Goal: Use online tool/utility: Use online tool/utility

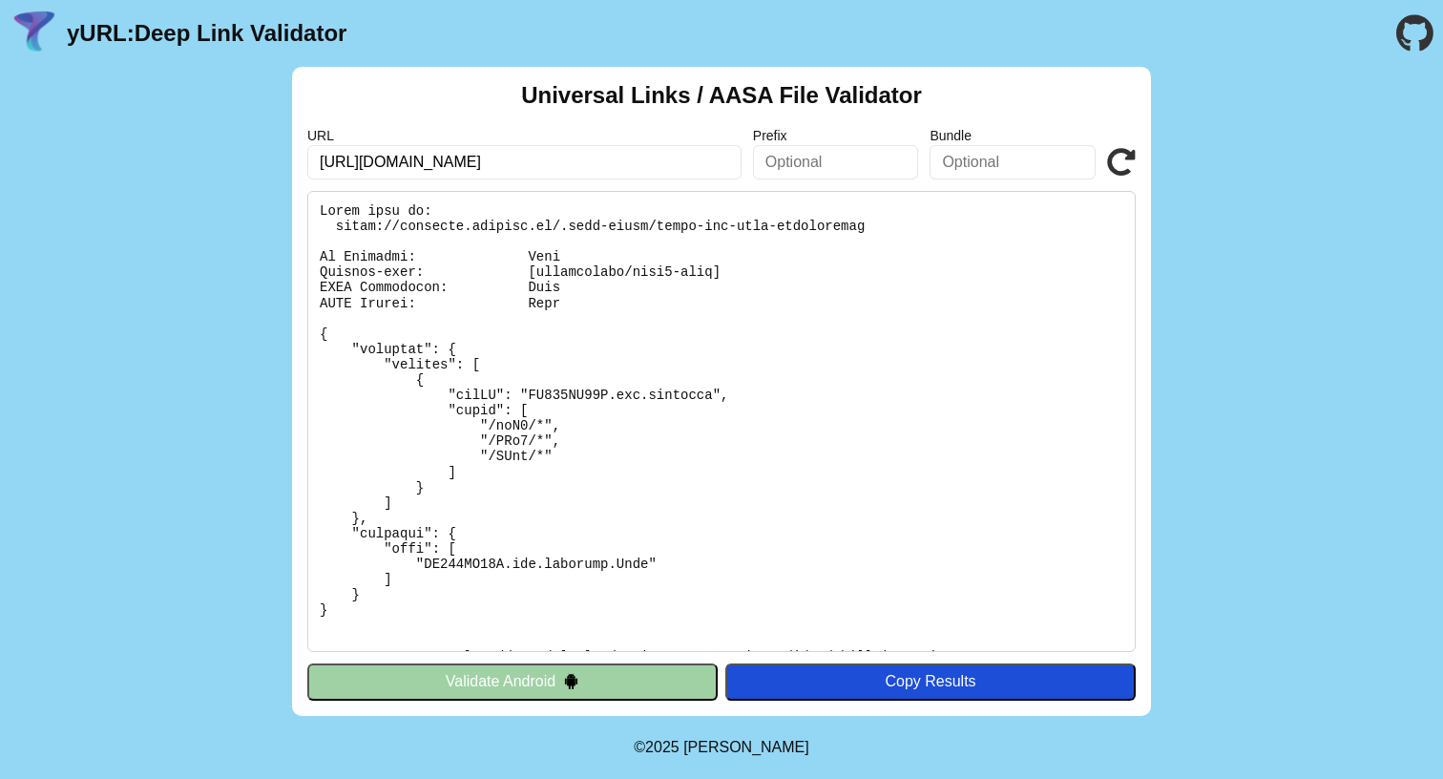
click at [480, 157] on input "https://vkusvill.onelink.me/psD7?af_dp=vkusvill://" at bounding box center [524, 162] width 434 height 34
paste input "www.amazon.com/EONIX-Recliner-Elderly-Electric-Leather/dp/B0F8N4812X?aref=Z9cPu…"
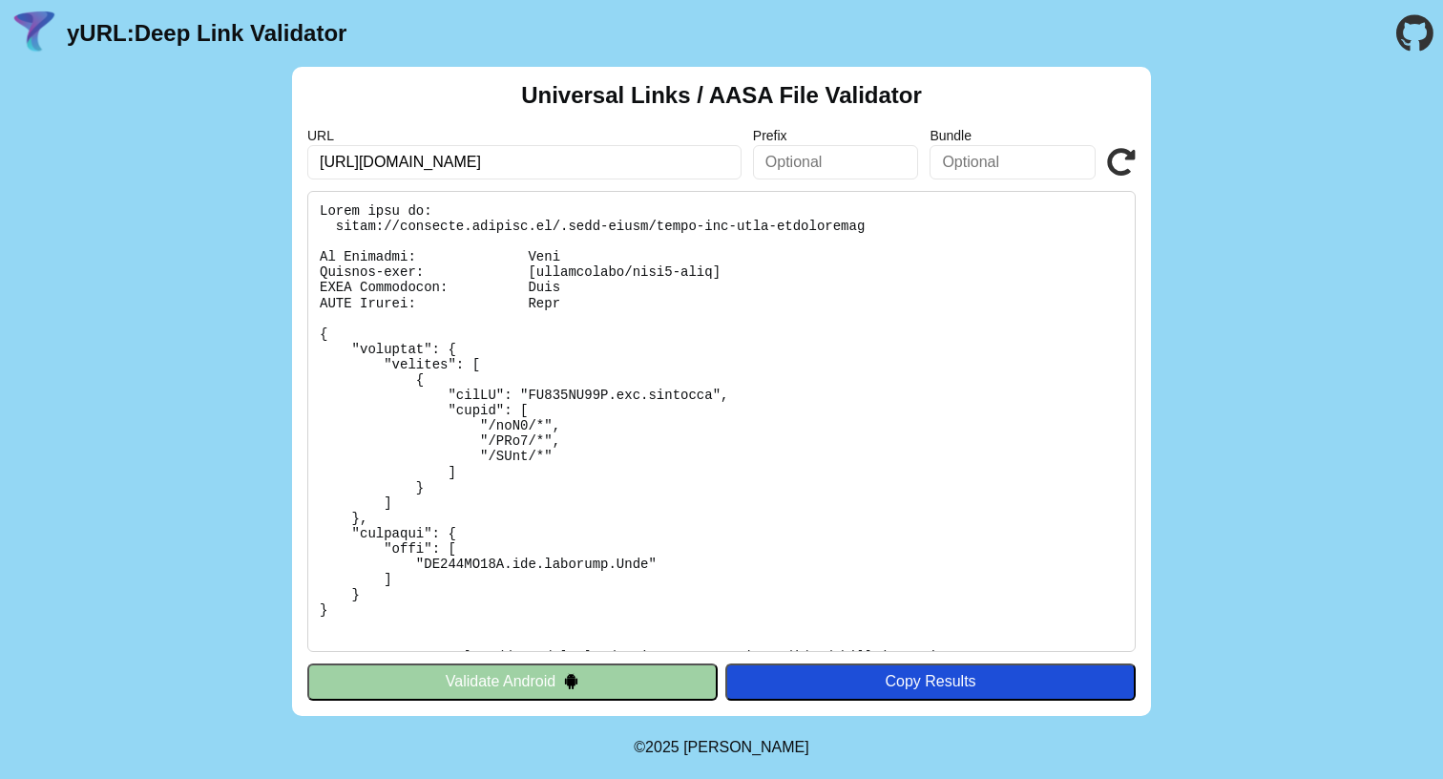
type input "[URL][DOMAIN_NAME]"
click at [603, 675] on button "Validate Android" at bounding box center [512, 681] width 410 height 36
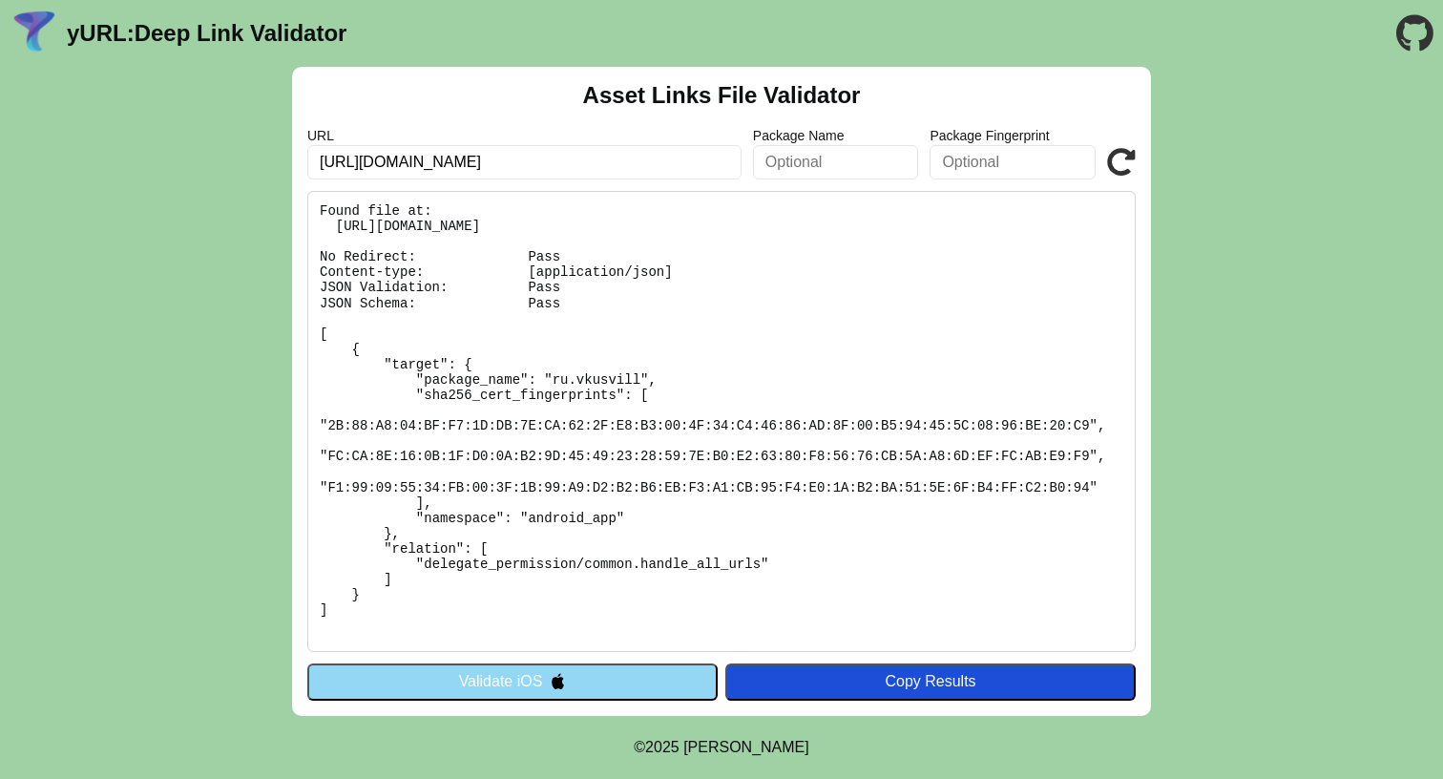
click at [670, 158] on input "https://vkusvill.onelink.me/psD7?af_dp=vkusvill://" at bounding box center [524, 162] width 434 height 34
click at [670, 158] on input "[URL][DOMAIN_NAME]" at bounding box center [524, 162] width 434 height 34
paste input "[DOMAIN_NAME][URL]"
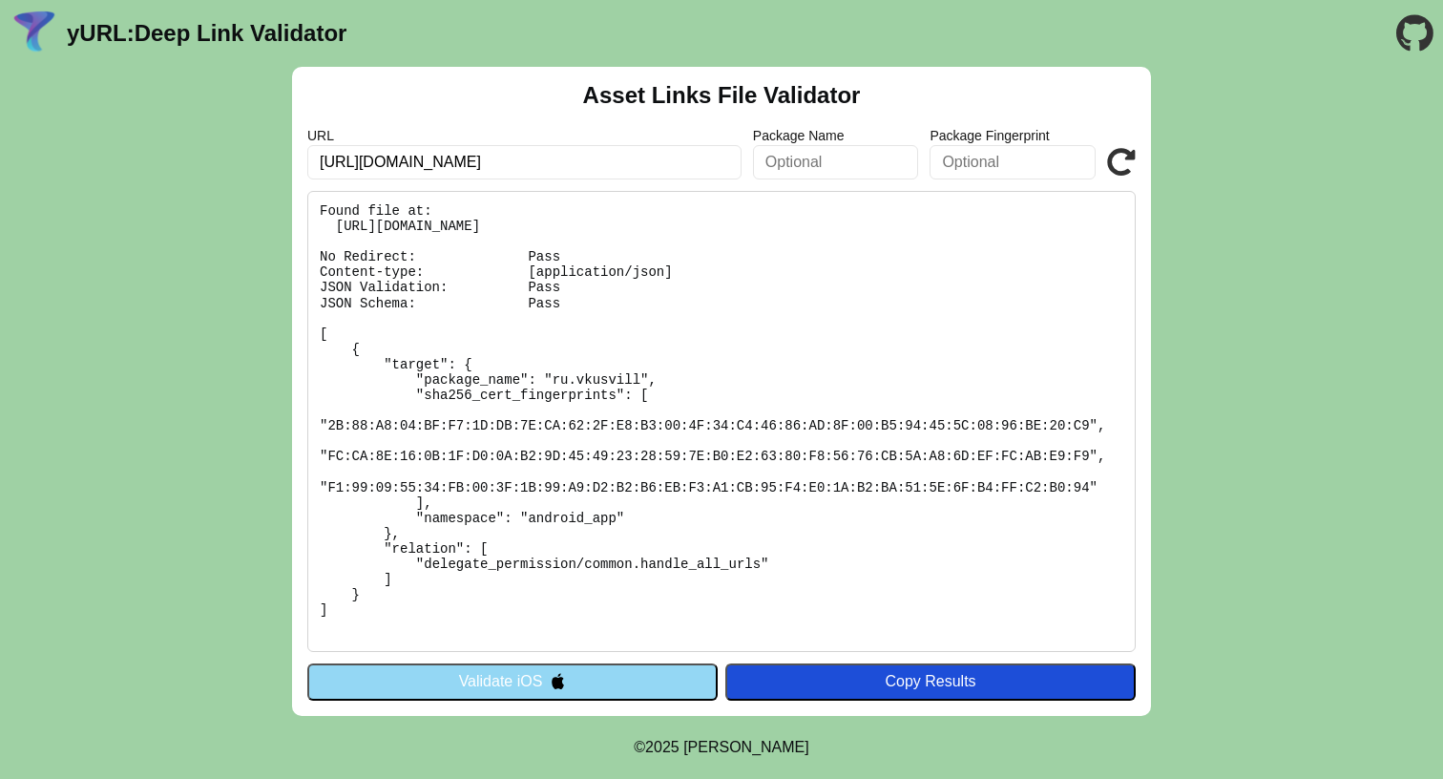
type input "[URL][DOMAIN_NAME]"
click at [1129, 160] on icon at bounding box center [1121, 162] width 29 height 29
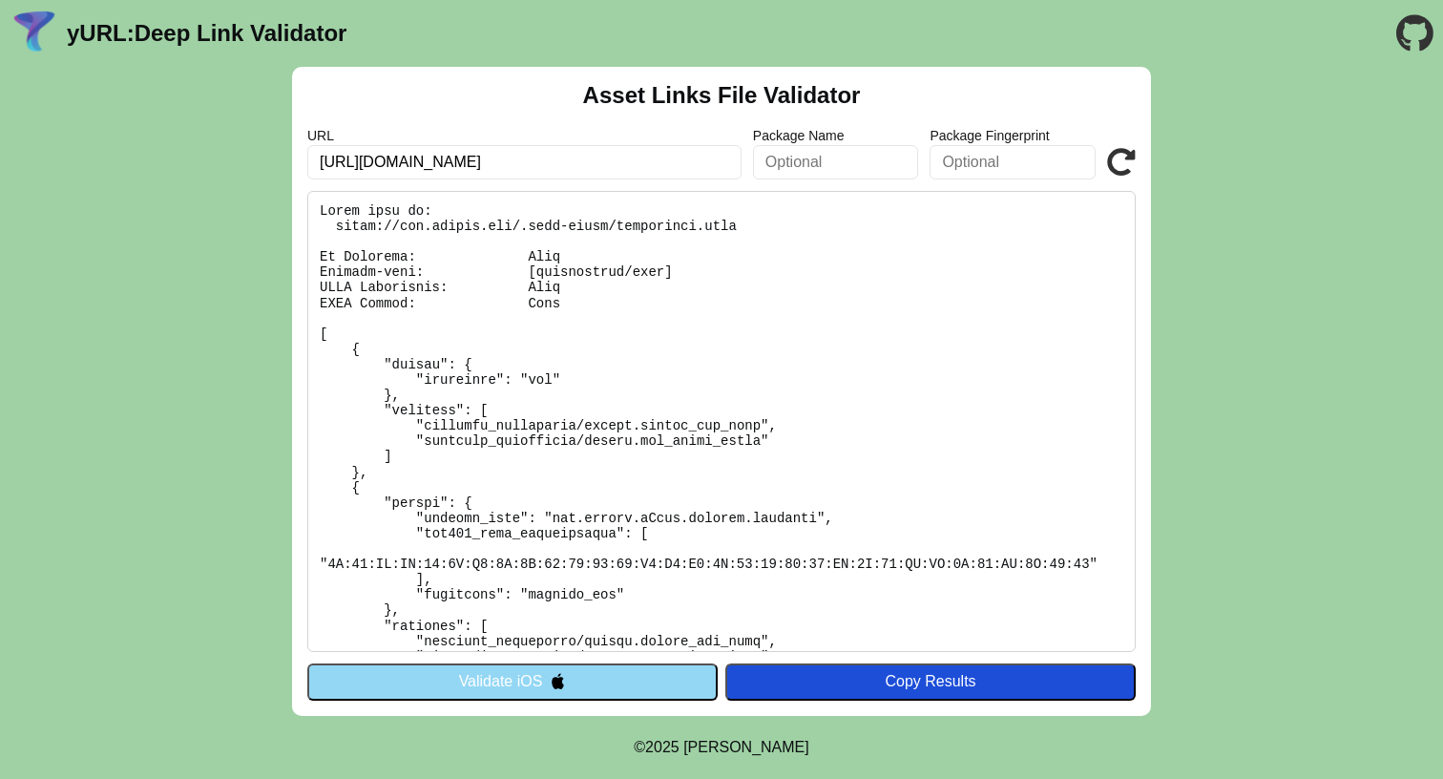
click at [380, 162] on input "[URL][DOMAIN_NAME]" at bounding box center [524, 162] width 434 height 34
paste input ".mx/b?ie=UTF8&node=207211868011&ref_=comf_B2S_DV360_RewardedVideo_B2S02_1080x19…"
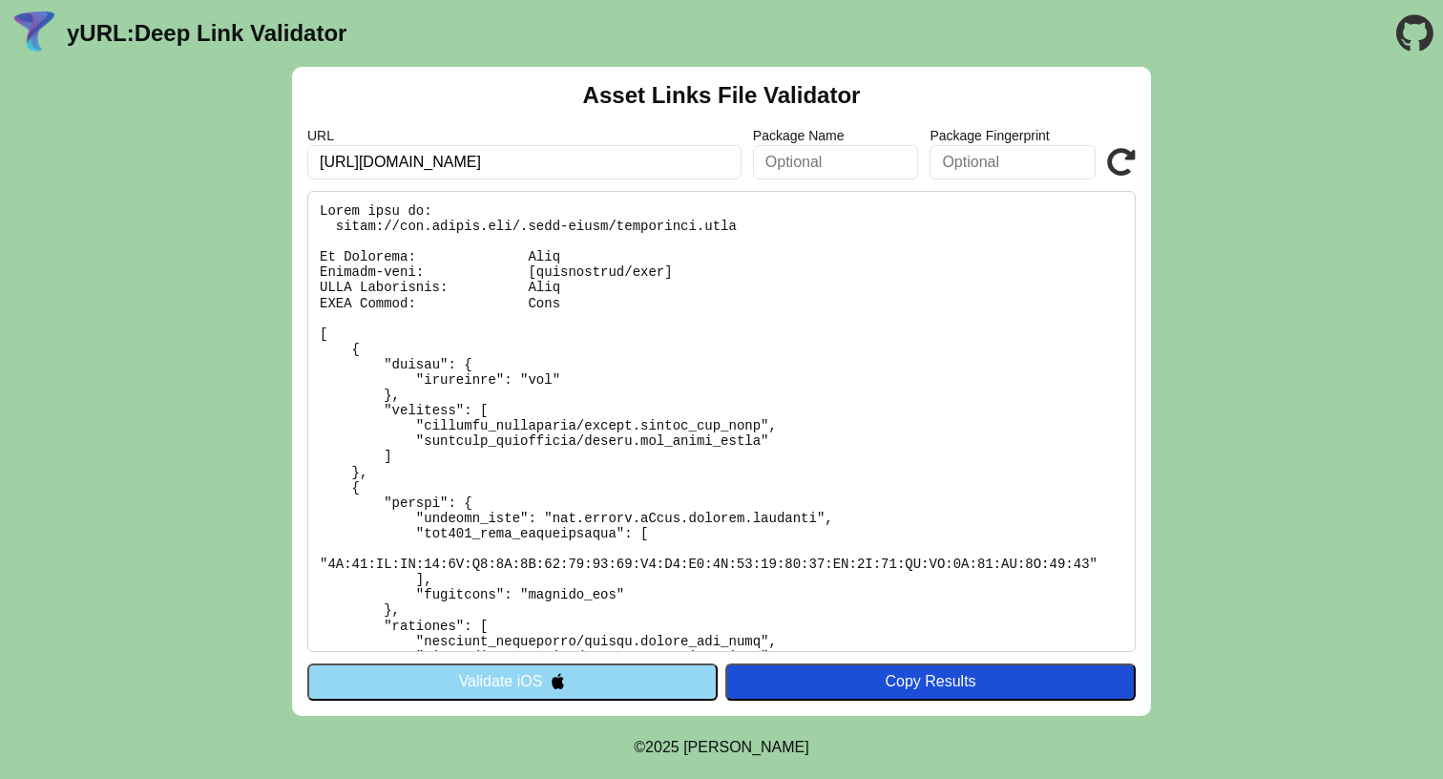
type input "[URL][DOMAIN_NAME]"
click at [1116, 166] on icon at bounding box center [1121, 162] width 29 height 29
